Goal: Task Accomplishment & Management: Use online tool/utility

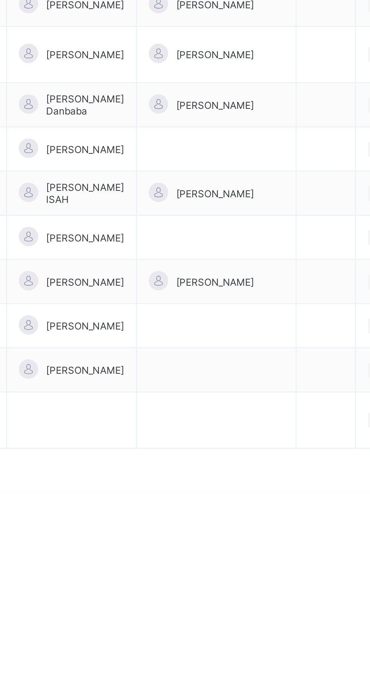
click at [228, 634] on td at bounding box center [265, 623] width 75 height 21
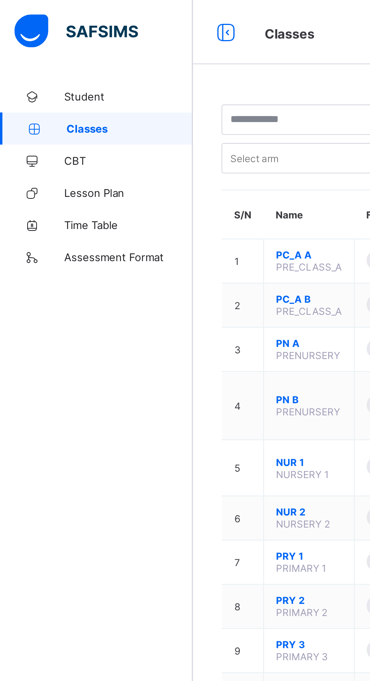
click at [32, 93] on span "Lesson Plan" at bounding box center [60, 91] width 60 height 6
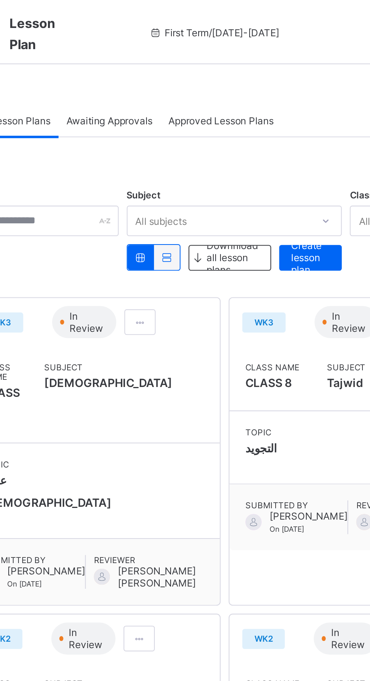
click at [261, 121] on span "Create lesson plan" at bounding box center [266, 121] width 18 height 17
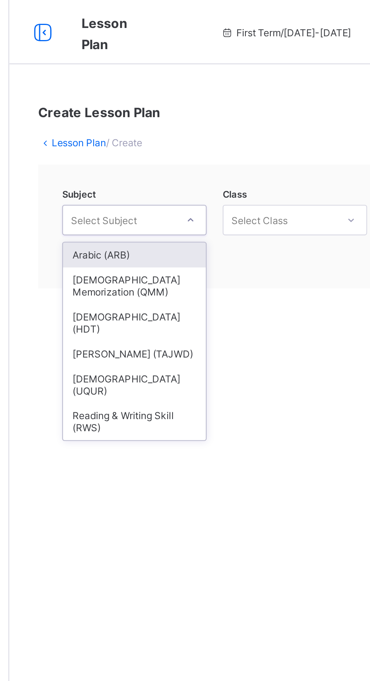
click at [121, 147] on div "[DEMOGRAPHIC_DATA] (HDT)" at bounding box center [149, 151] width 67 height 17
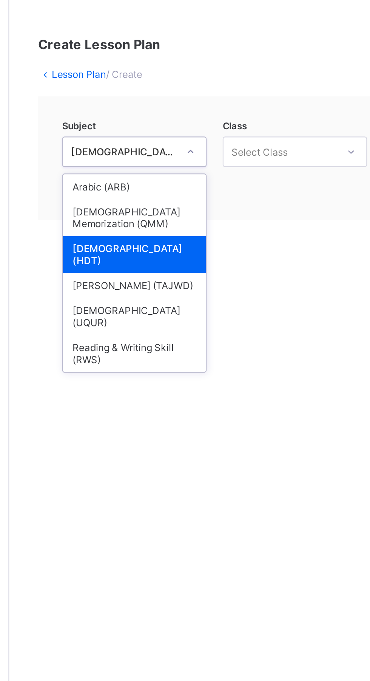
click at [124, 150] on div "[DEMOGRAPHIC_DATA] (HDT)" at bounding box center [149, 151] width 67 height 17
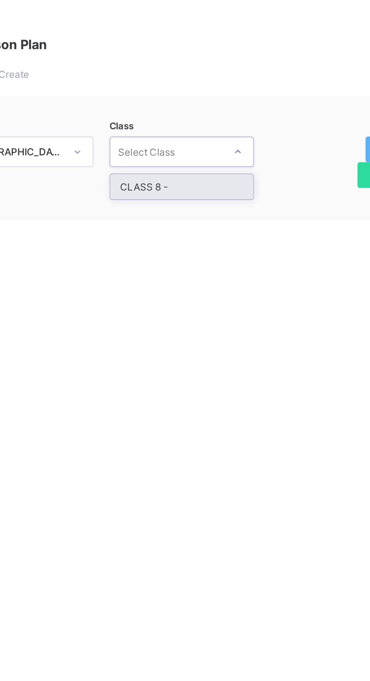
click at [205, 119] on div "CLASS 8 -" at bounding box center [225, 120] width 67 height 12
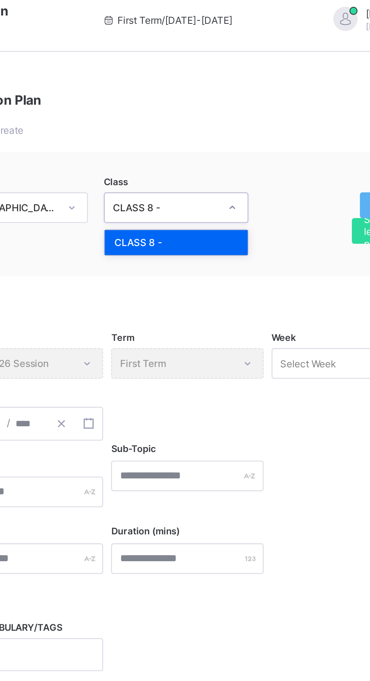
click at [204, 117] on div "CLASS 8 -" at bounding box center [225, 120] width 67 height 12
click at [196, 103] on div "CLASS 8 -" at bounding box center [220, 104] width 50 height 6
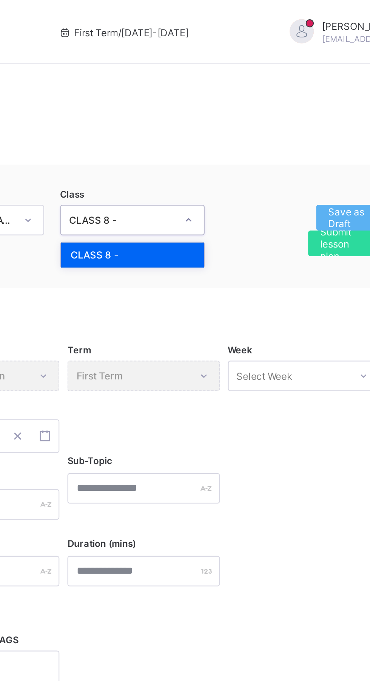
click at [202, 121] on div "CLASS 8 -" at bounding box center [225, 120] width 67 height 12
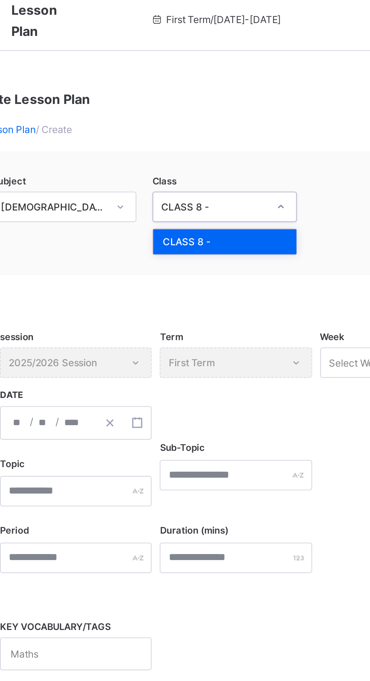
click at [210, 118] on div "CLASS 8 -" at bounding box center [225, 120] width 67 height 12
click at [196, 101] on div "CLASS 8 -" at bounding box center [220, 104] width 50 height 6
click at [201, 115] on div "CLASS 8 -" at bounding box center [225, 120] width 67 height 12
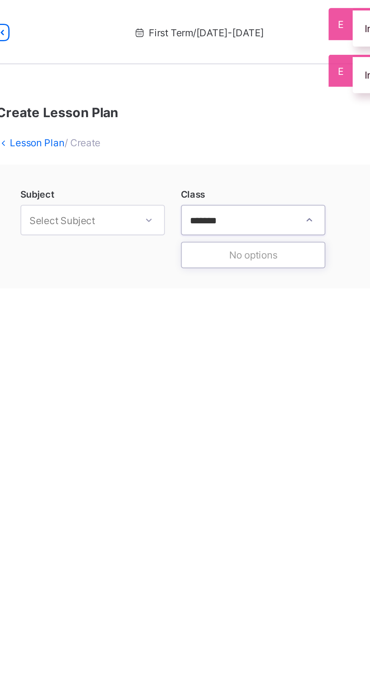
type input "*******"
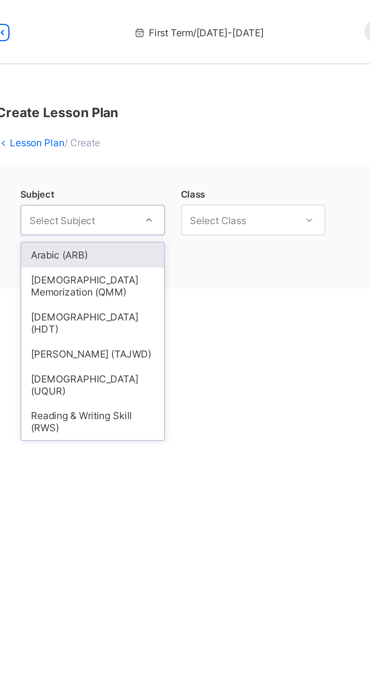
click at [119, 148] on div "[DEMOGRAPHIC_DATA] (HDT)" at bounding box center [149, 151] width 67 height 17
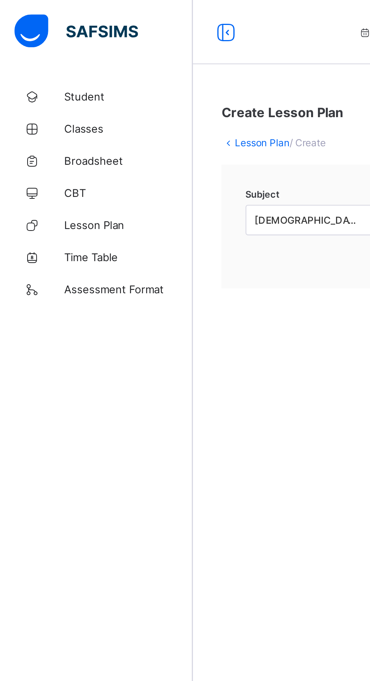
click at [37, 110] on link "Lesson Plan" at bounding box center [45, 105] width 91 height 15
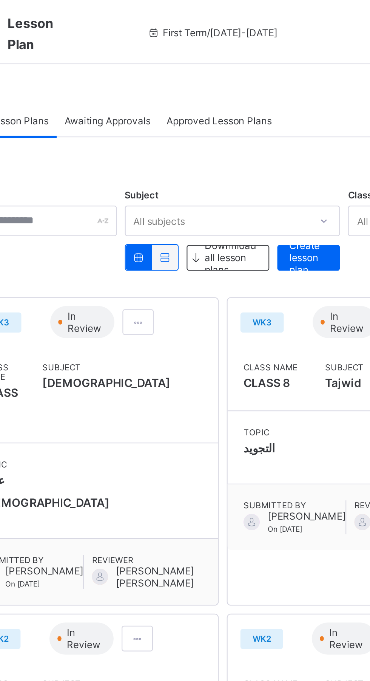
click at [168, 60] on div "Awaiting Approvals" at bounding box center [172, 56] width 48 height 15
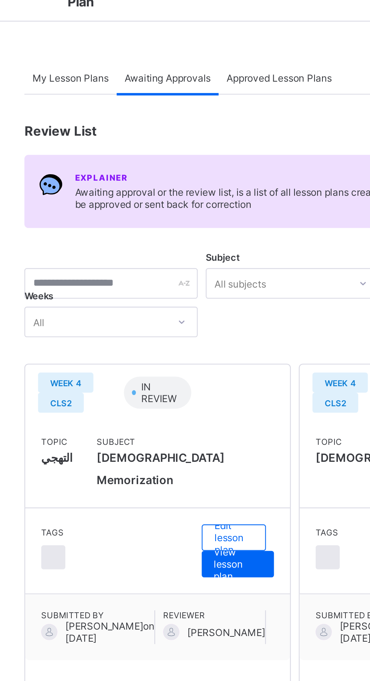
click at [141, 249] on span "[DEMOGRAPHIC_DATA] Memorization" at bounding box center [168, 240] width 60 height 21
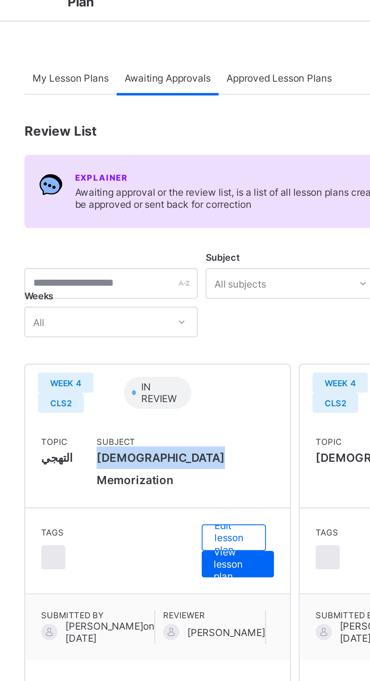
click at [115, 251] on div "Topic التهجي" at bounding box center [119, 239] width 15 height 26
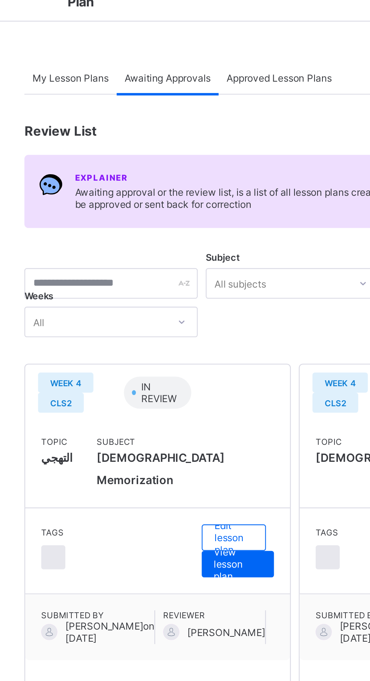
click at [159, 210] on span "IN REVIEW" at bounding box center [169, 204] width 21 height 11
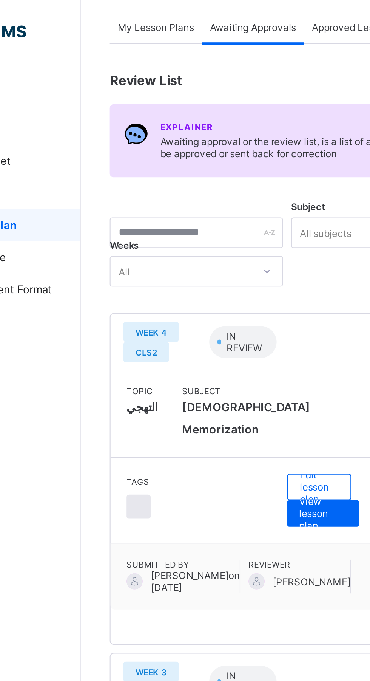
scroll to position [38, 0]
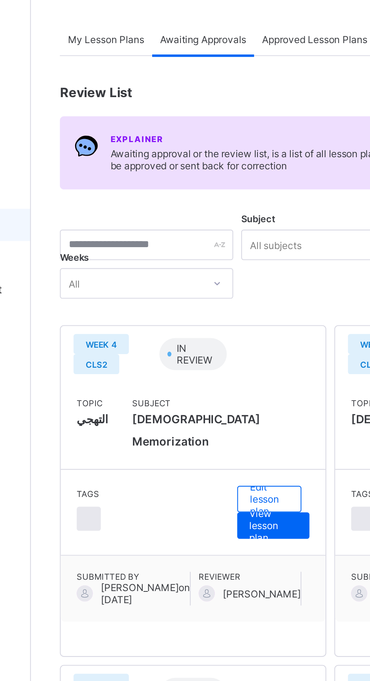
click at [194, 243] on span "Edit lesson plan" at bounding box center [203, 234] width 18 height 17
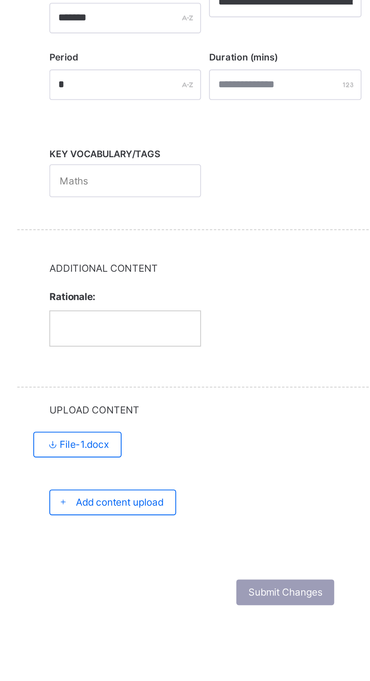
click at [134, 462] on span "Add content upload" at bounding box center [152, 465] width 41 height 6
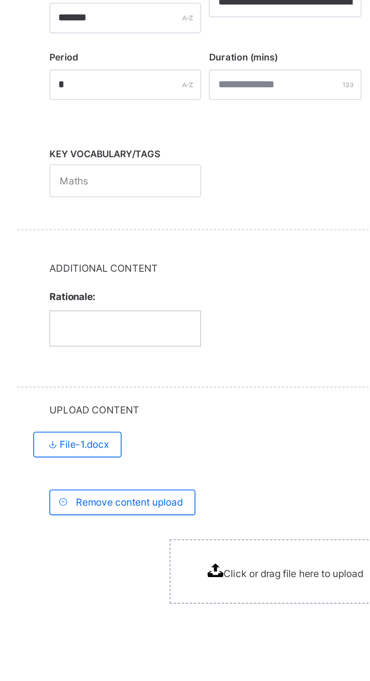
click at [124, 436] on span "File-1.docx" at bounding box center [132, 438] width 29 height 6
